Goal: Check status: Check status

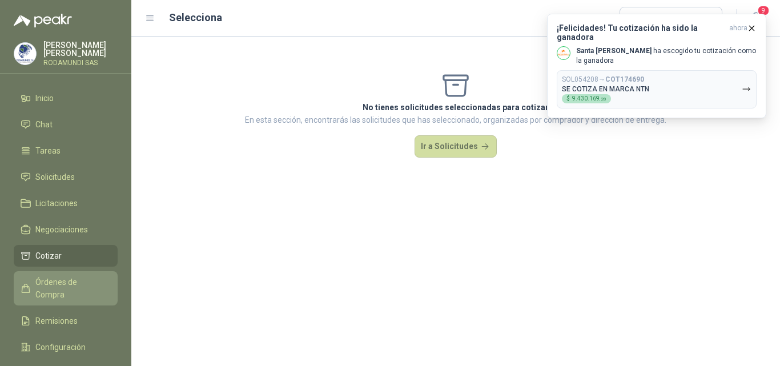
click at [56, 287] on span "Órdenes de Compra" at bounding box center [70, 288] width 71 height 25
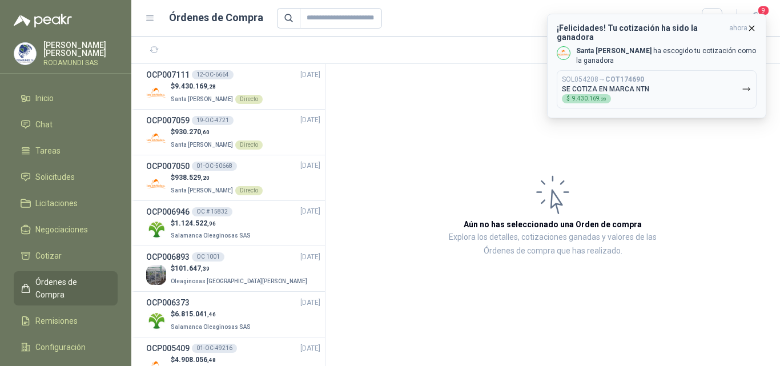
click at [748, 26] on icon "button" at bounding box center [752, 28] width 10 height 10
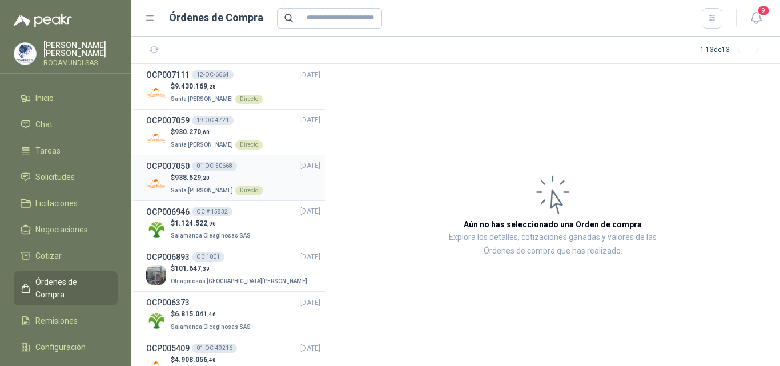
click at [191, 179] on span "938.529 ,20" at bounding box center [192, 178] width 35 height 8
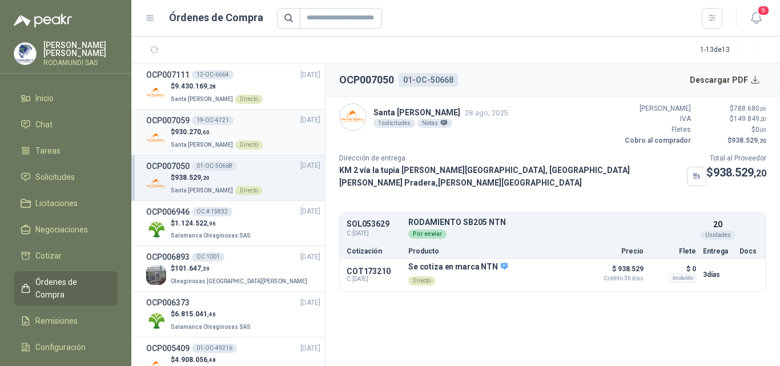
click at [187, 142] on span "Santa [PERSON_NAME]" at bounding box center [202, 145] width 62 height 6
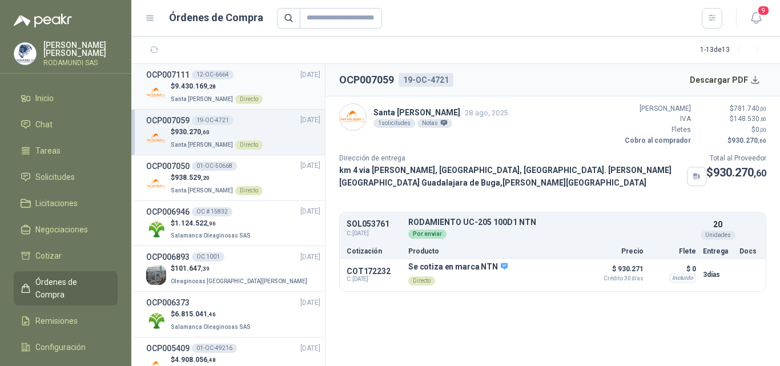
click at [186, 89] on span "9.430.169 ,28" at bounding box center [195, 86] width 41 height 8
